Goal: Transaction & Acquisition: Value Your Trade

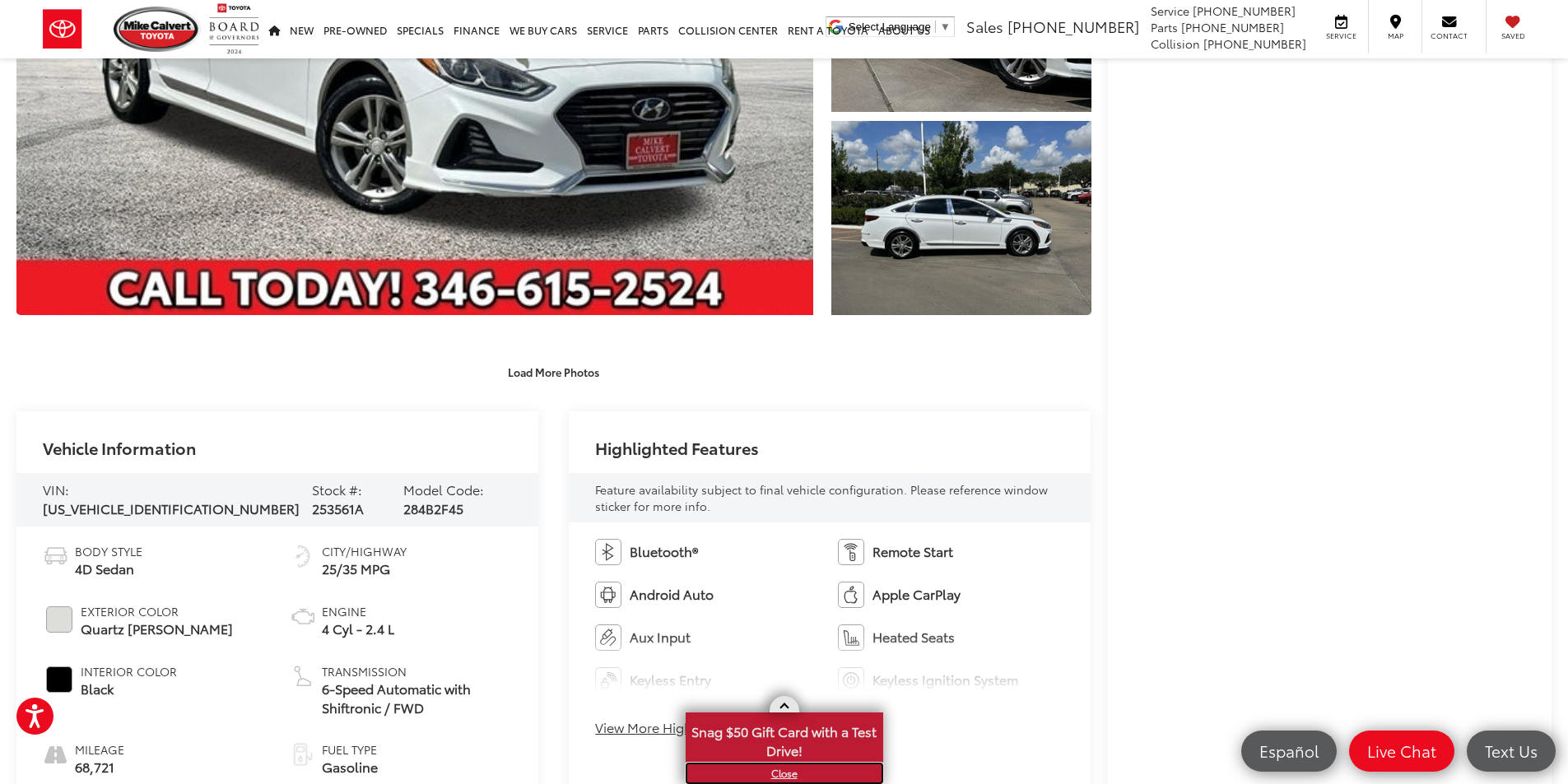
click at [787, 771] on link "X" at bounding box center [784, 773] width 194 height 18
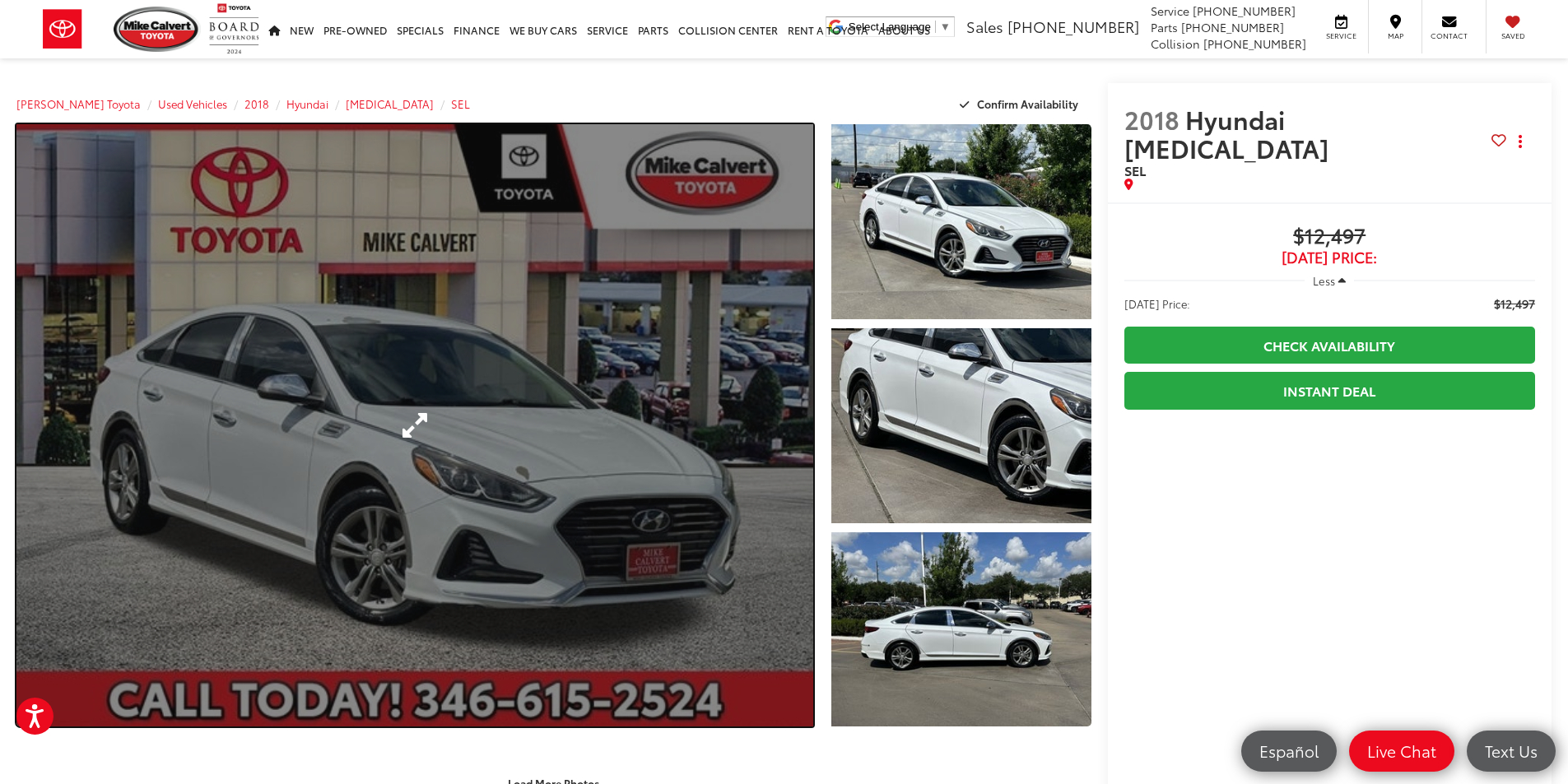
click at [28, 658] on link "Expand Photo 0" at bounding box center [415, 425] width 797 height 603
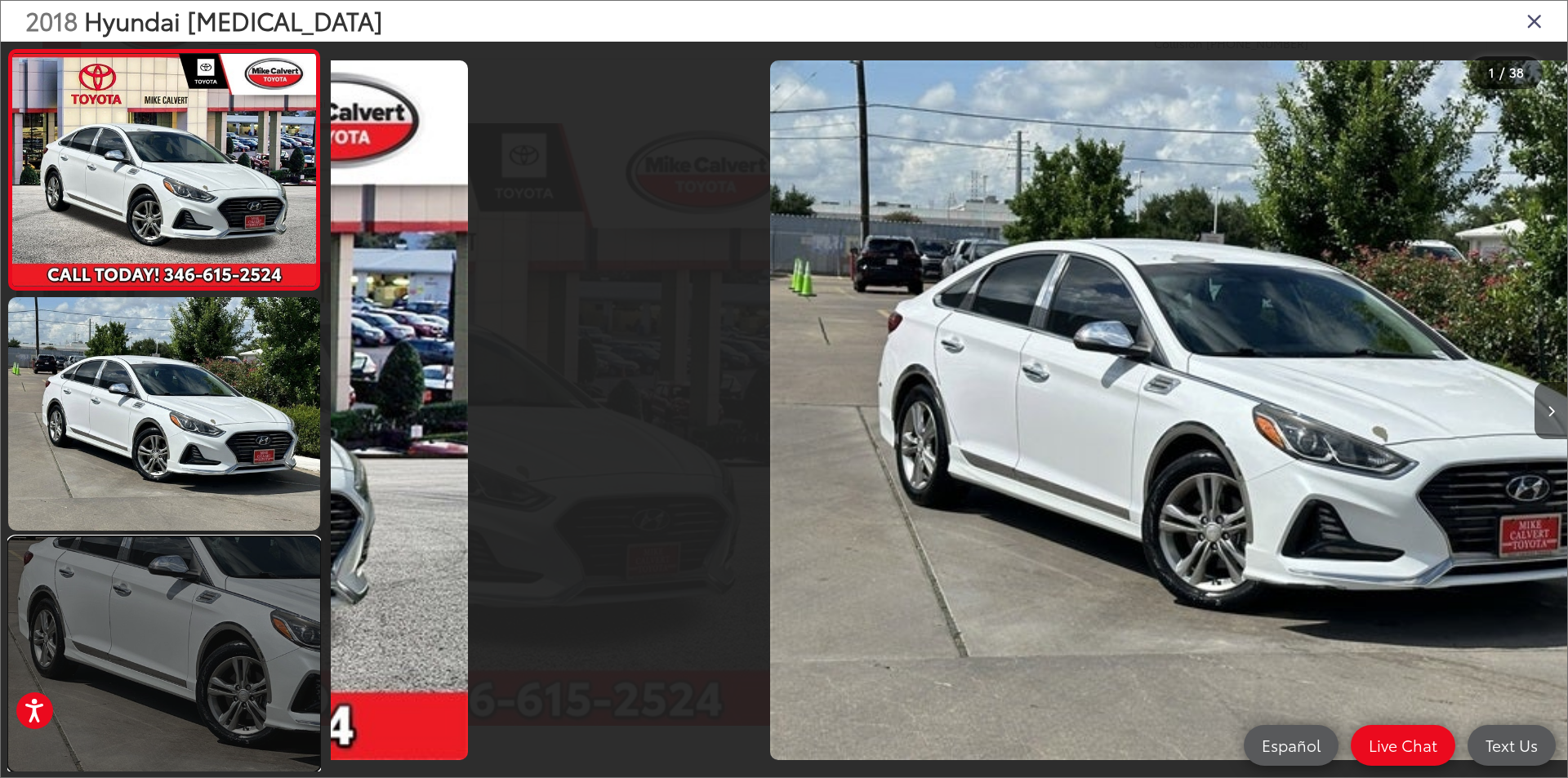
click at [17, 654] on link at bounding box center [164, 654] width 312 height 233
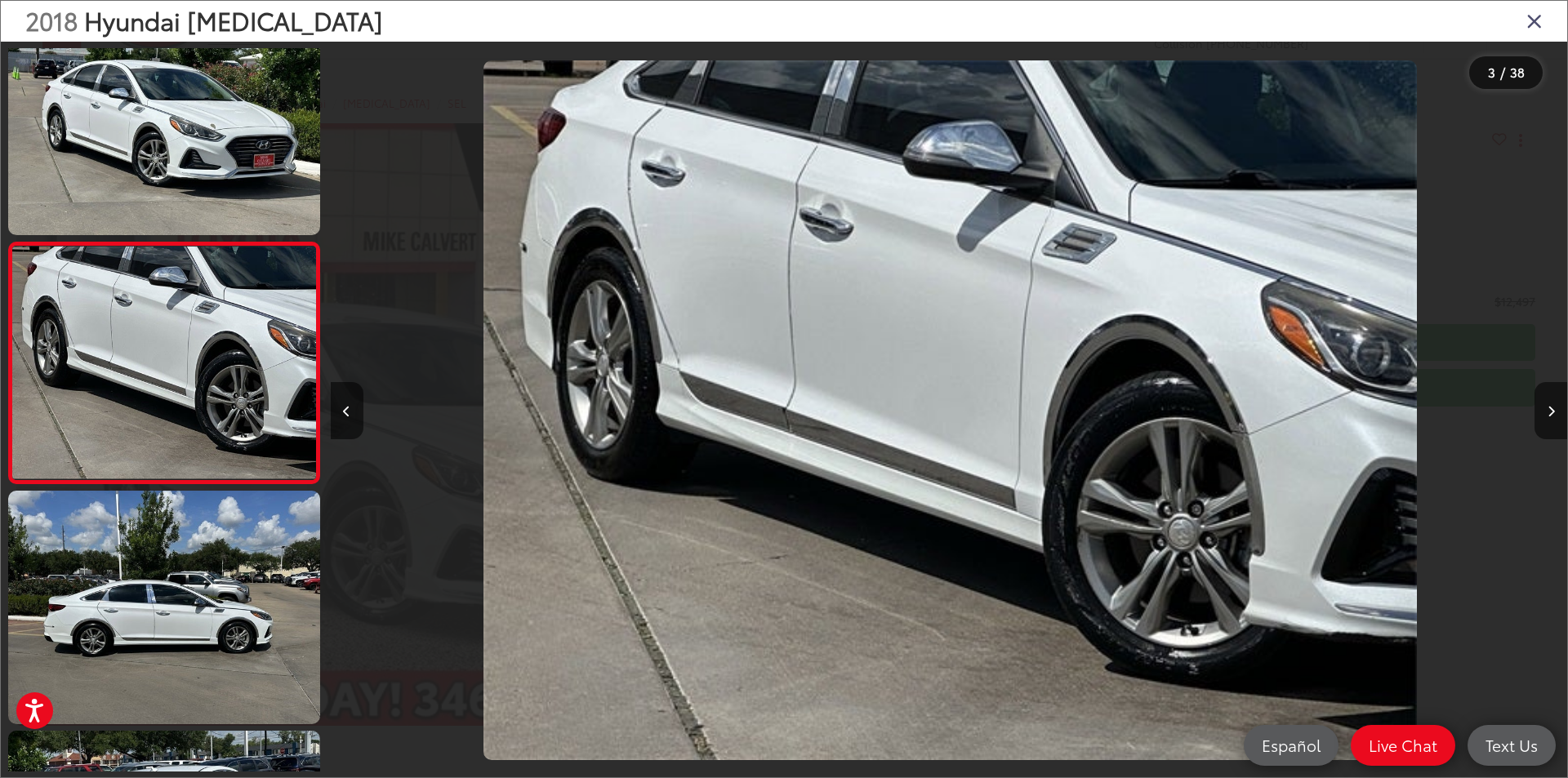
scroll to position [0, 2474]
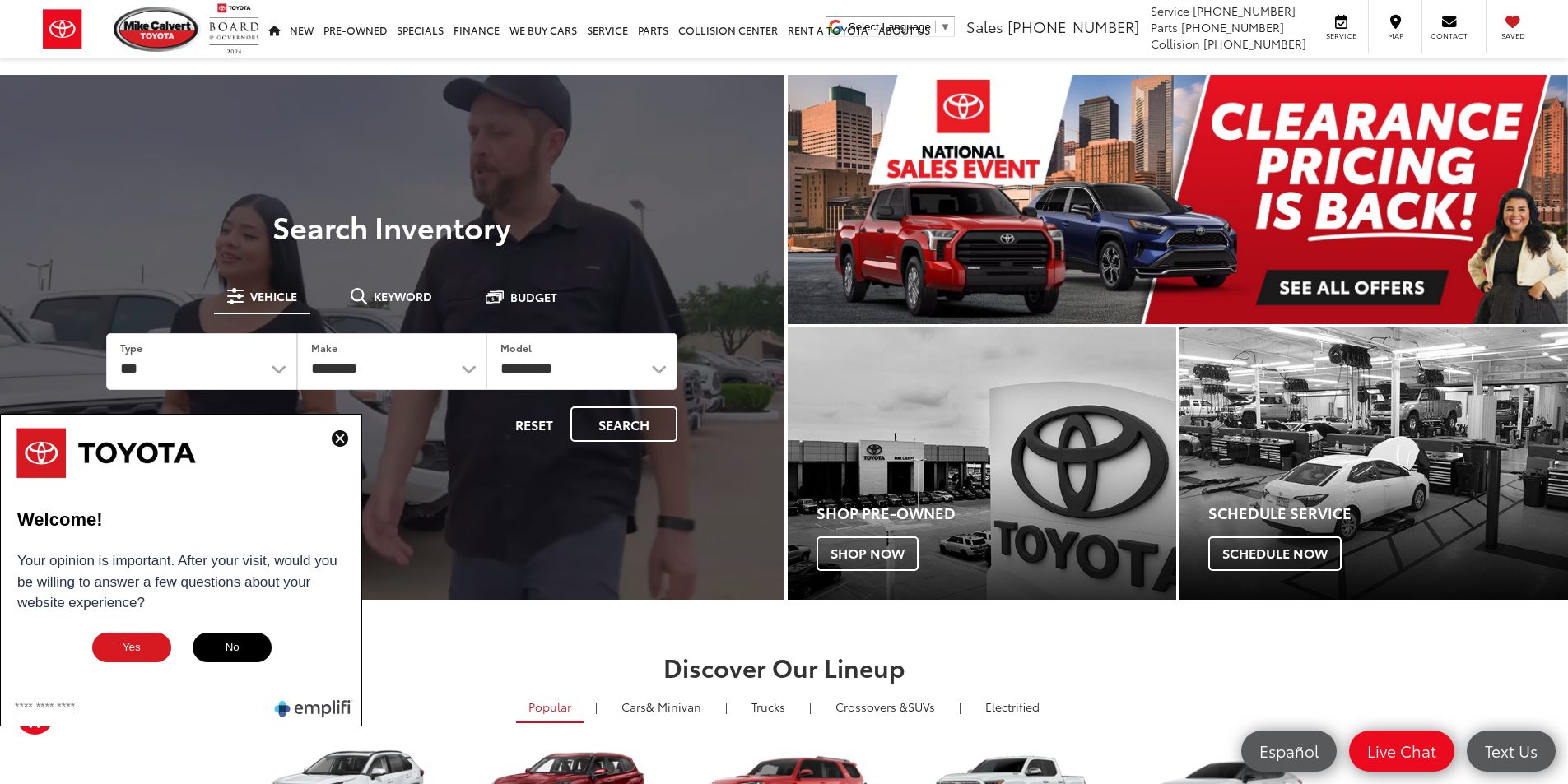
drag, startPoint x: 346, startPoint y: 440, endPoint x: 338, endPoint y: 437, distance: 8.5
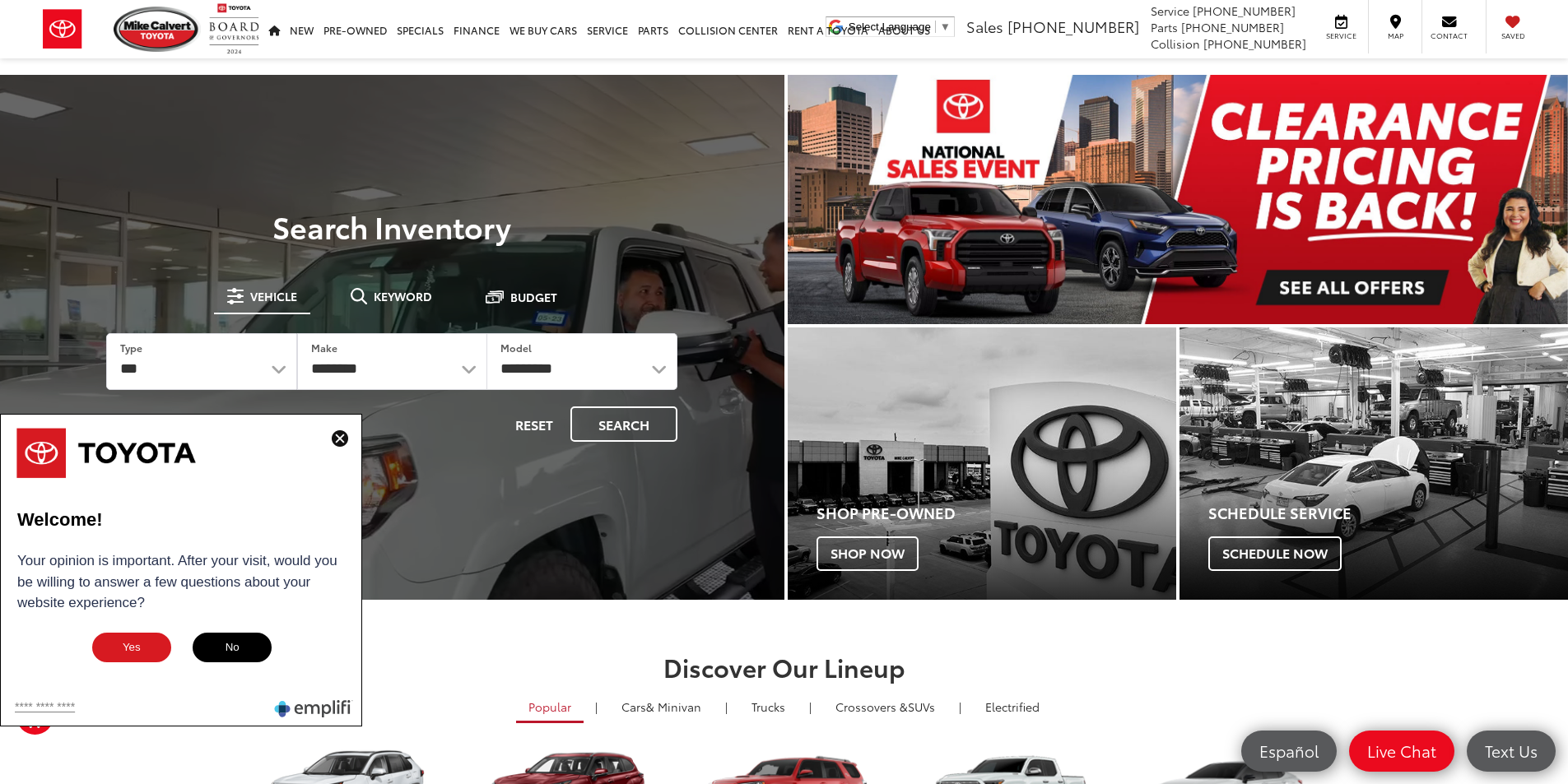
click at [346, 440] on img at bounding box center [339, 438] width 17 height 17
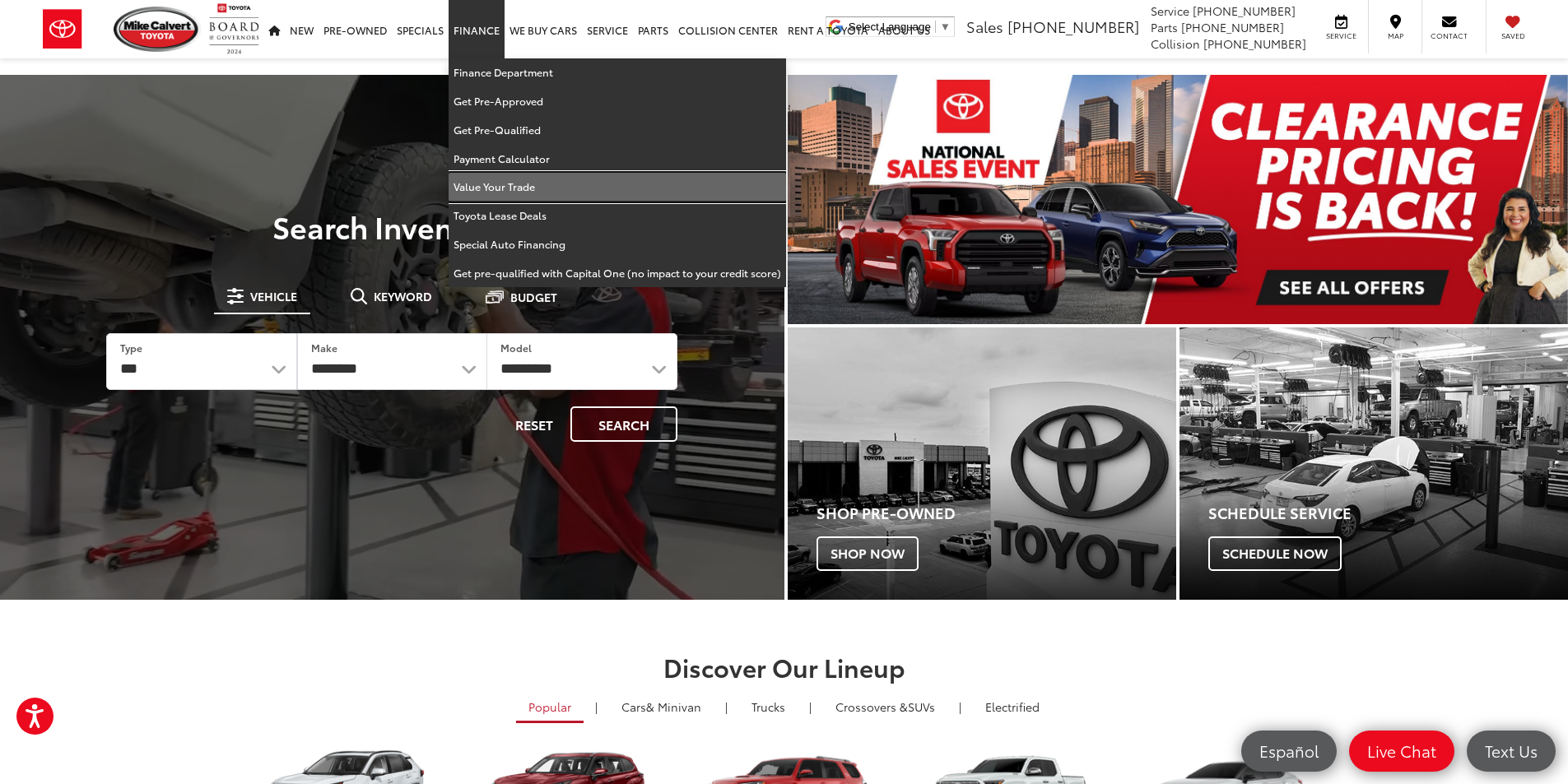
click at [539, 188] on link "Value Your Trade" at bounding box center [617, 187] width 338 height 29
